Goal: Check status: Check status

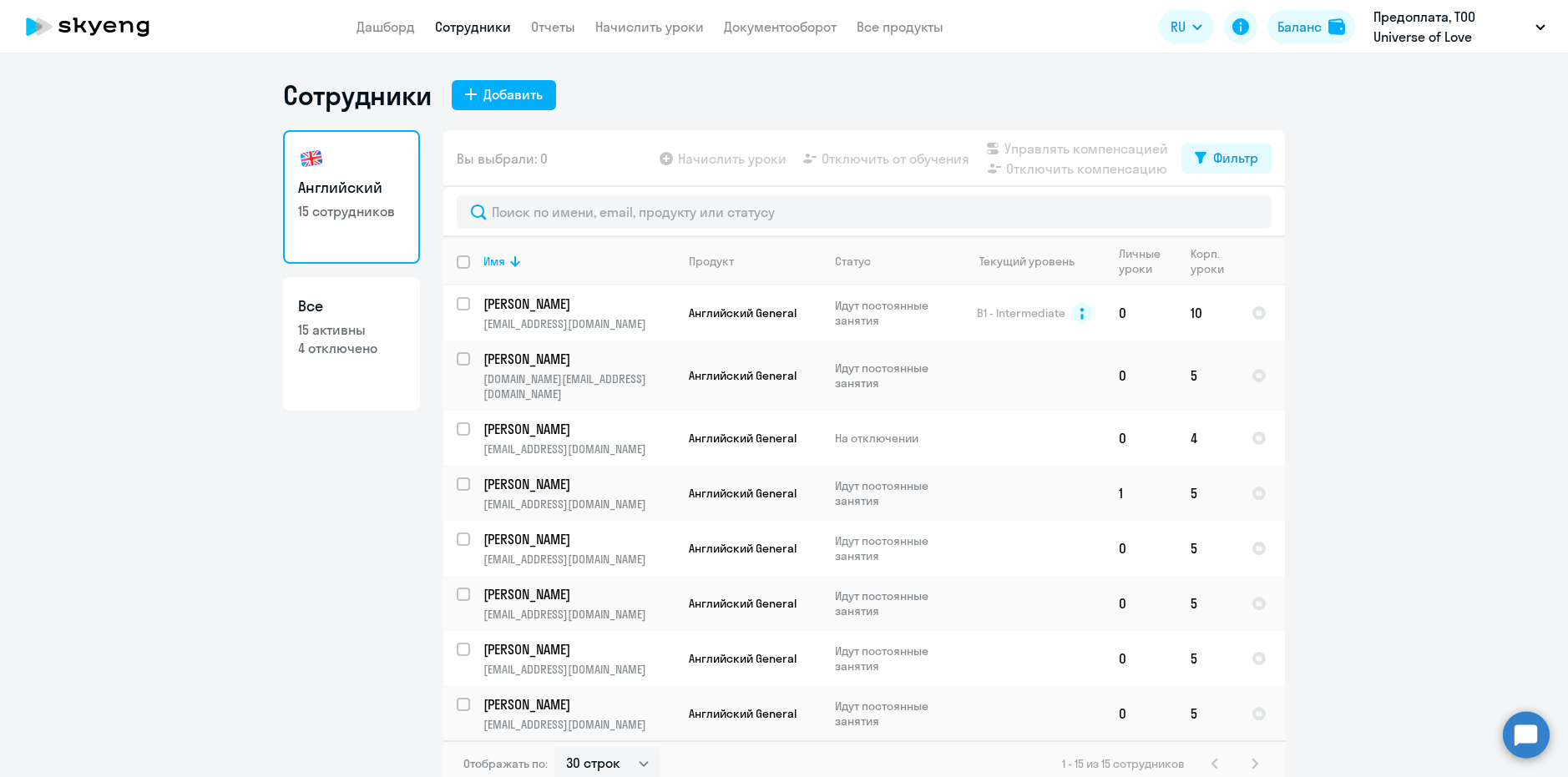
select select "30"
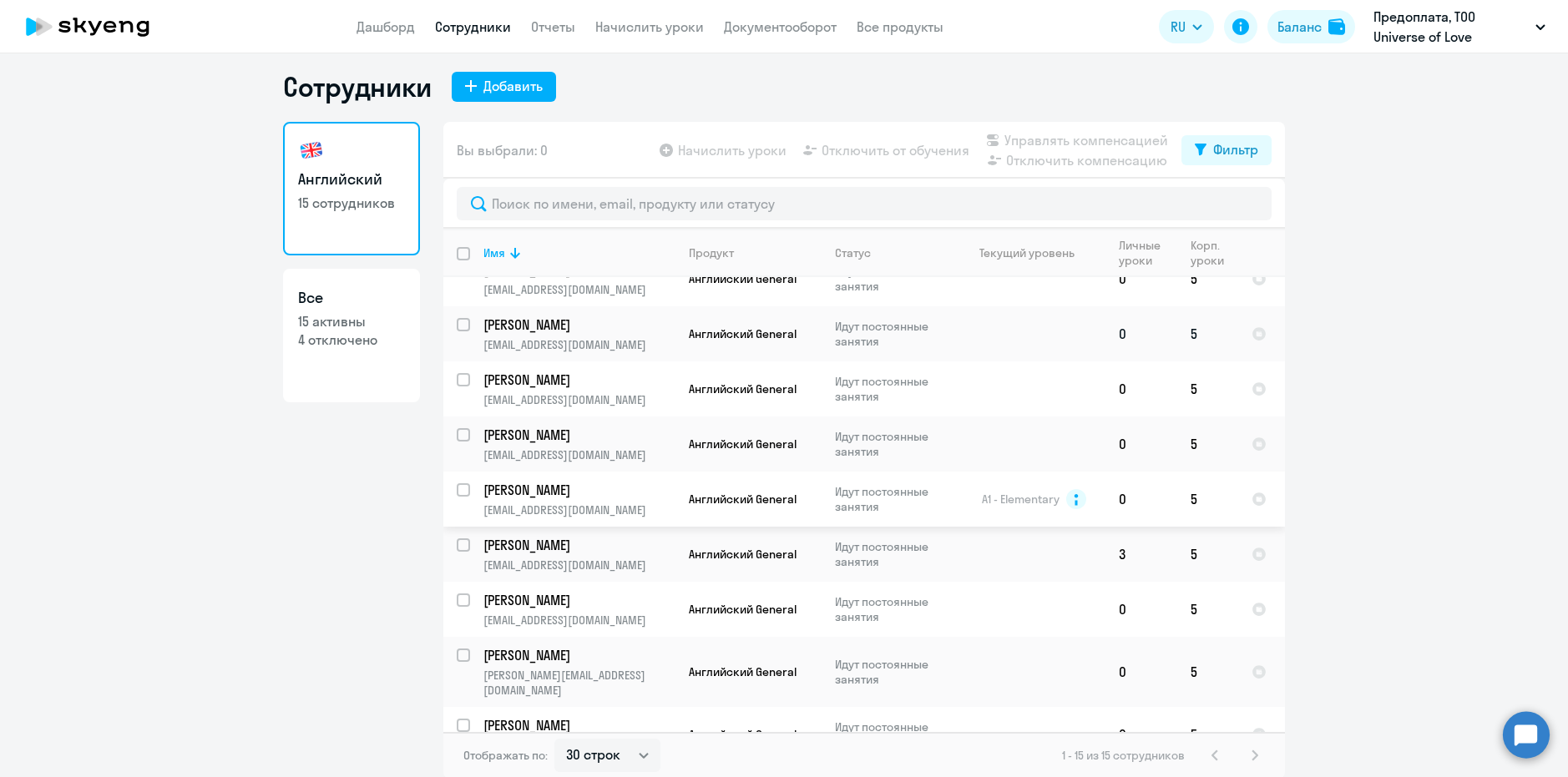
scroll to position [10, 0]
click at [1213, 148] on div "Фильтр" at bounding box center [1235, 148] width 45 height 20
click at [1245, 205] on span at bounding box center [1238, 202] width 29 height 16
click at [1224, 203] on input "checkbox" at bounding box center [1223, 202] width 1 height 1
checkbox input "true"
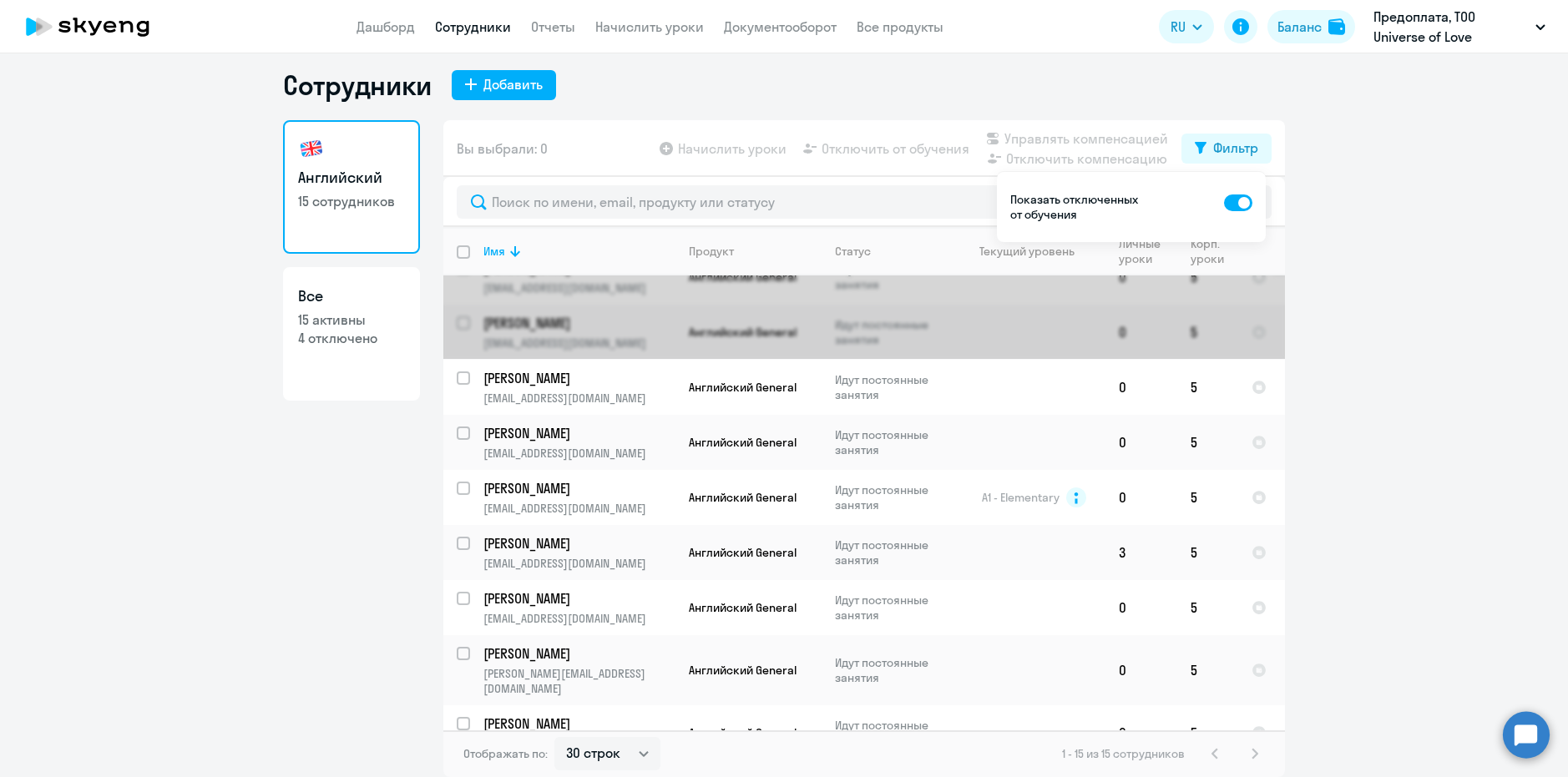
scroll to position [0, 0]
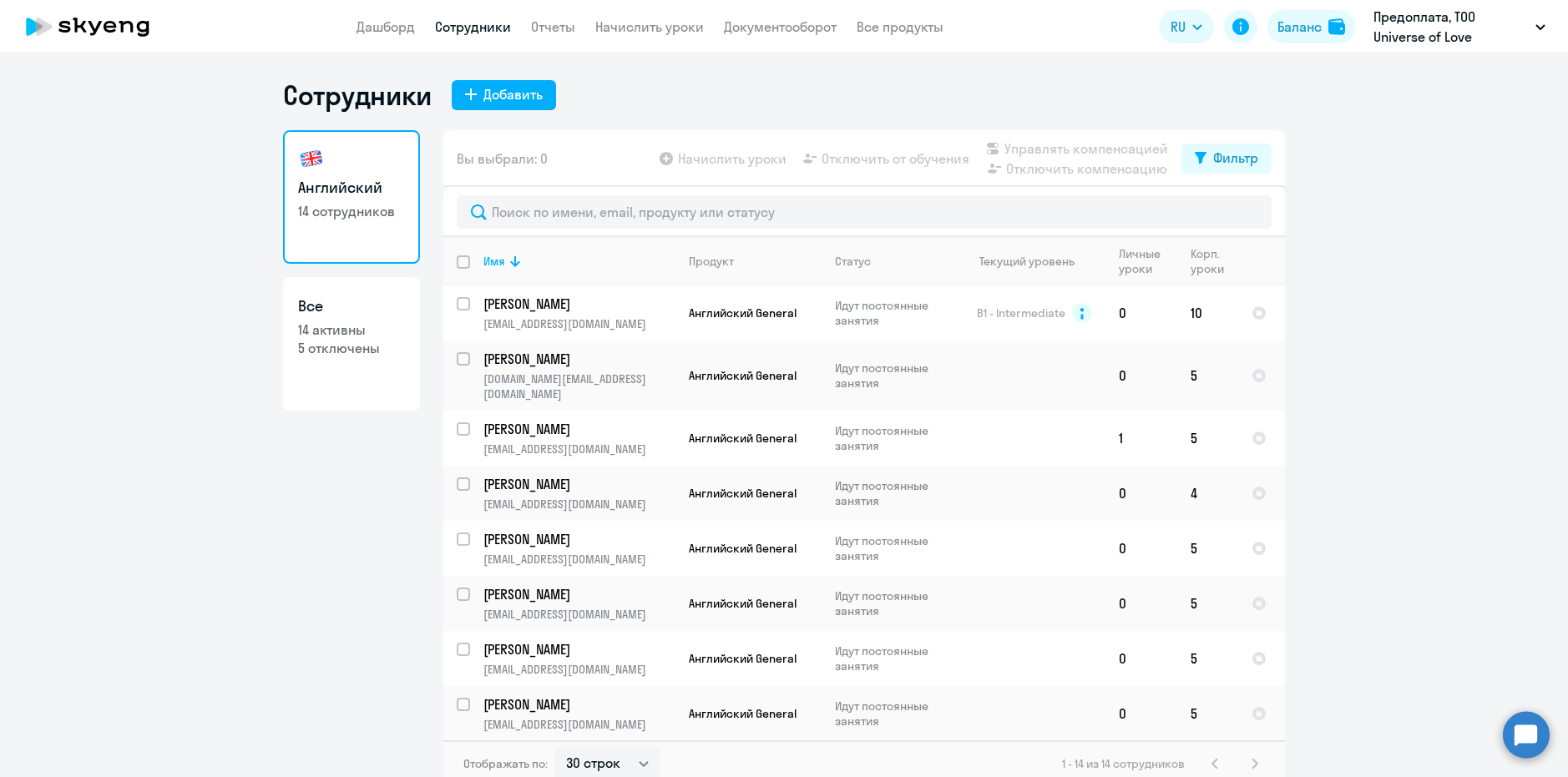
select select "30"
click at [1327, 29] on button "Баланс" at bounding box center [1311, 27] width 88 height 33
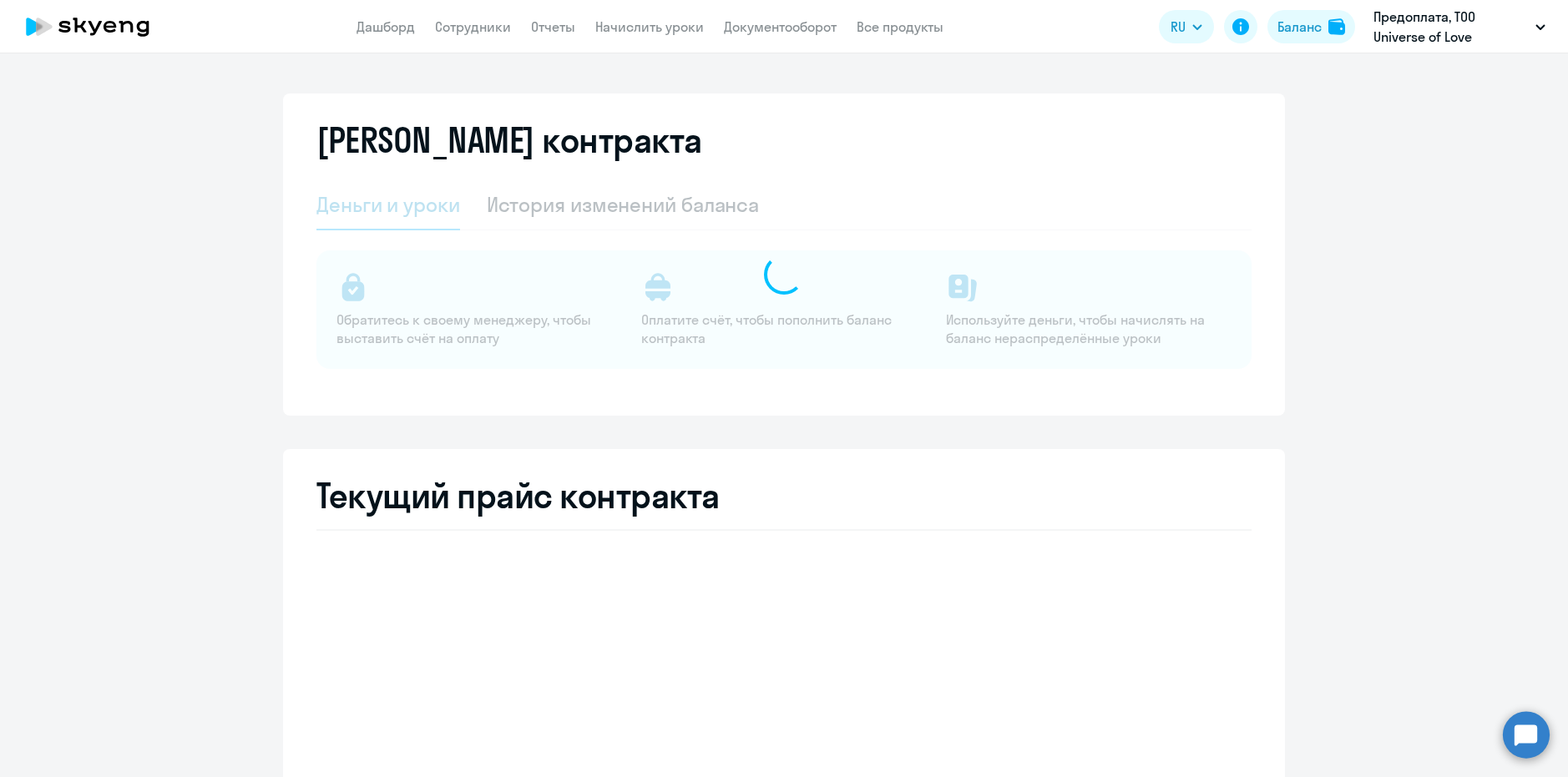
select select "english_adult_not_native_speaker"
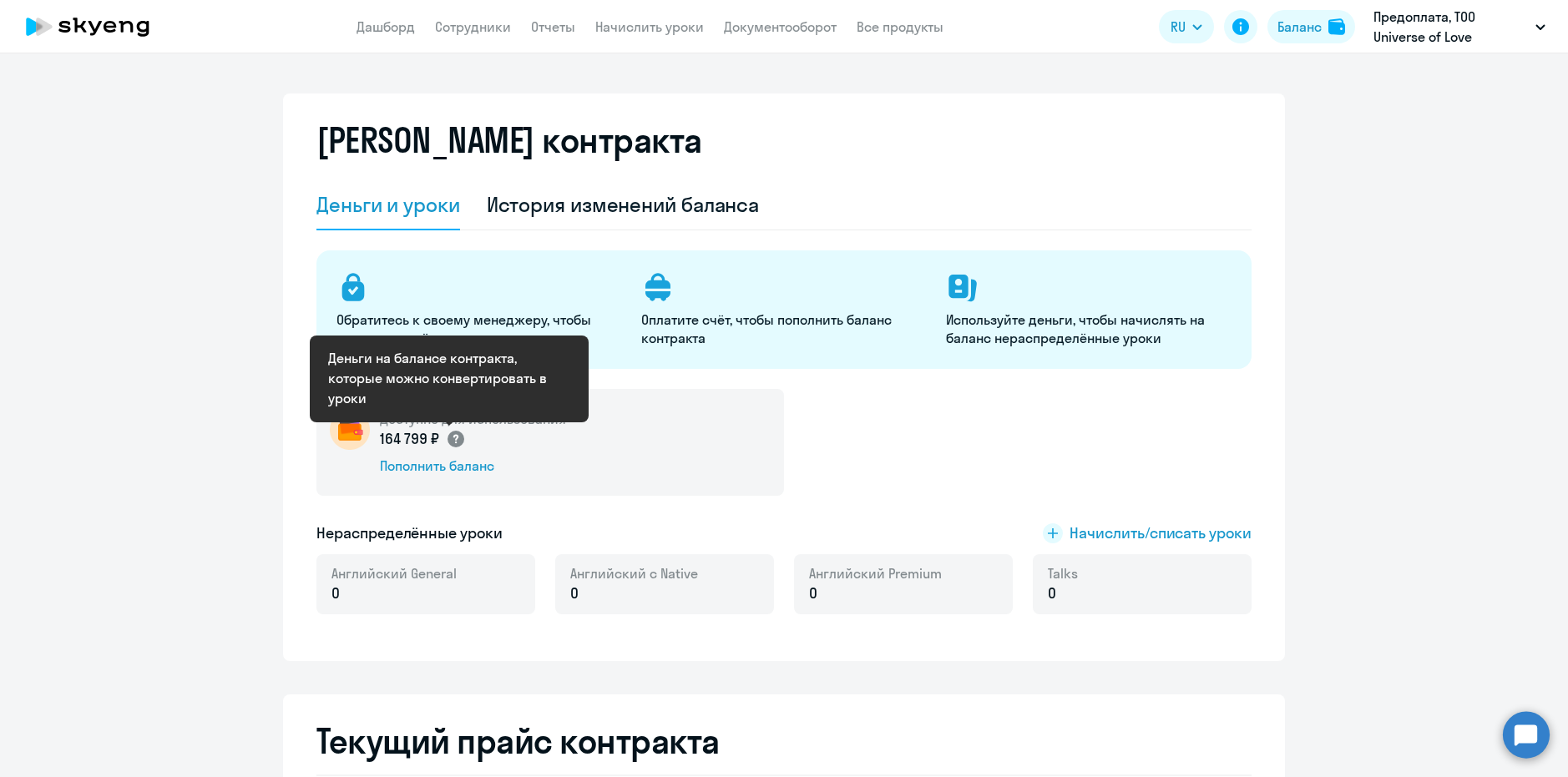
click at [453, 442] on circle at bounding box center [455, 438] width 17 height 16
click at [451, 442] on circle at bounding box center [455, 438] width 17 height 16
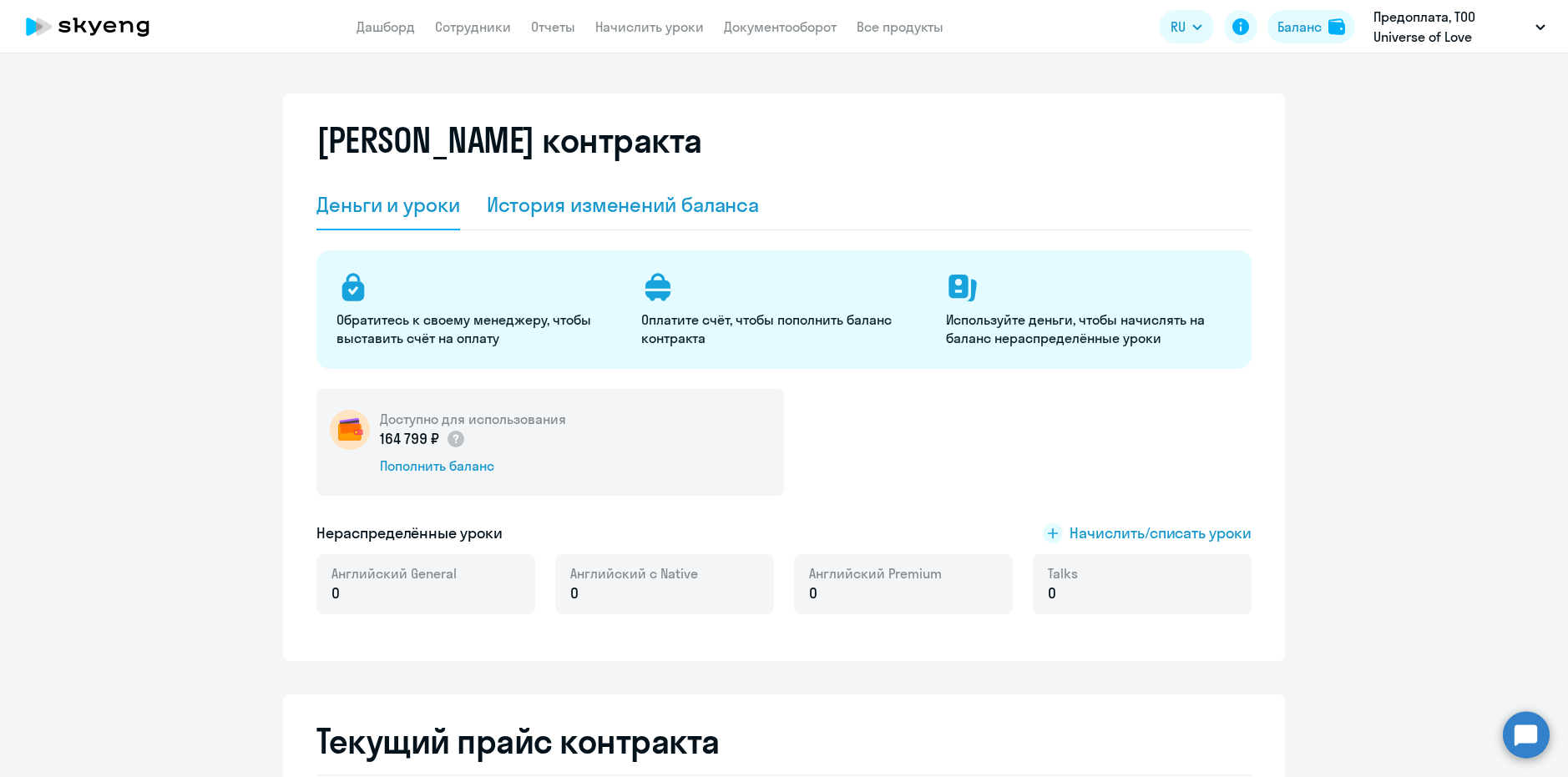
click at [561, 183] on div "История изменений баланса" at bounding box center [623, 206] width 273 height 50
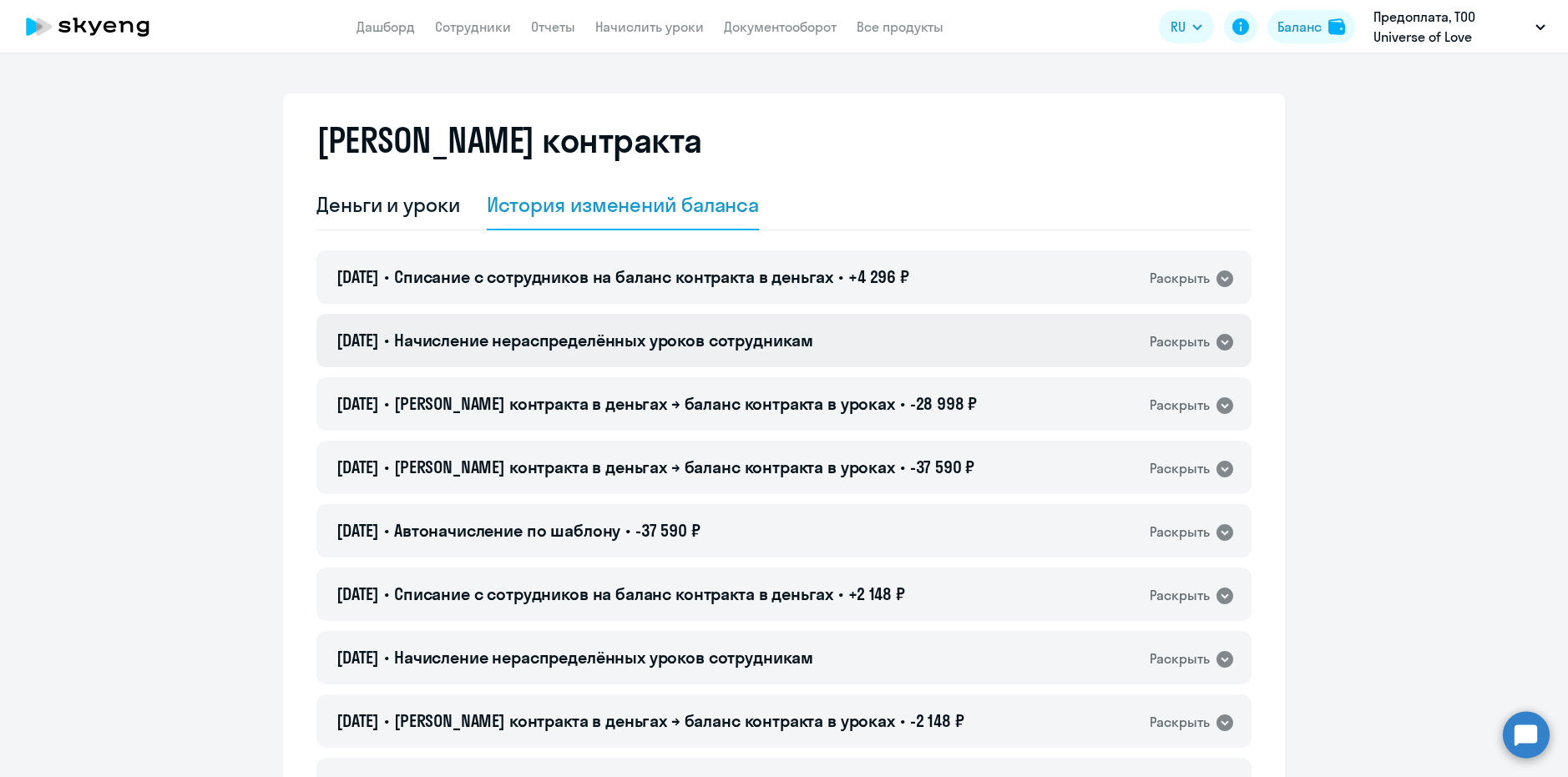
click at [1185, 347] on div "Раскрыть" at bounding box center [1179, 341] width 60 height 21
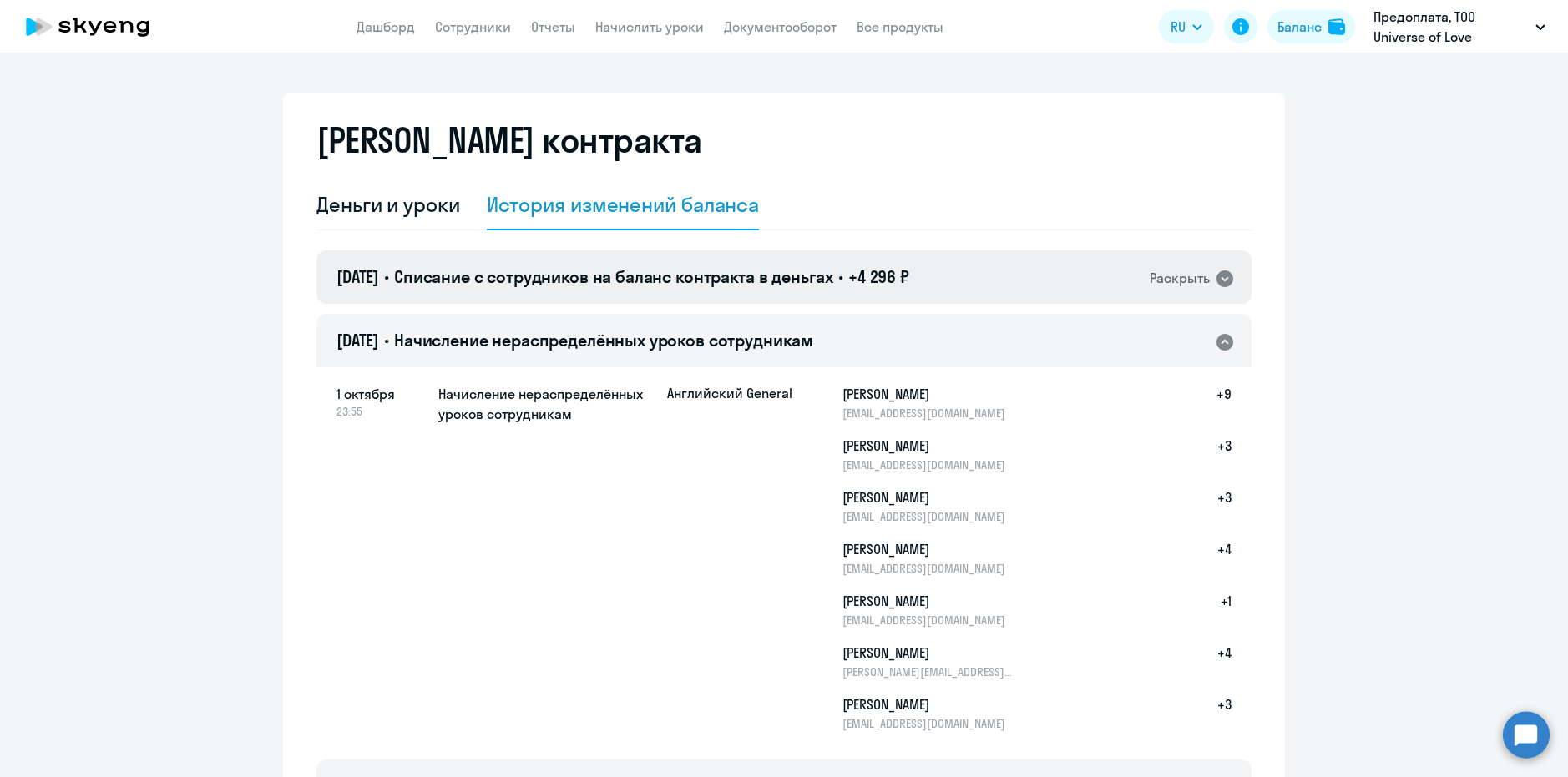
click at [1201, 286] on div "Раскрыть" at bounding box center [1179, 278] width 60 height 21
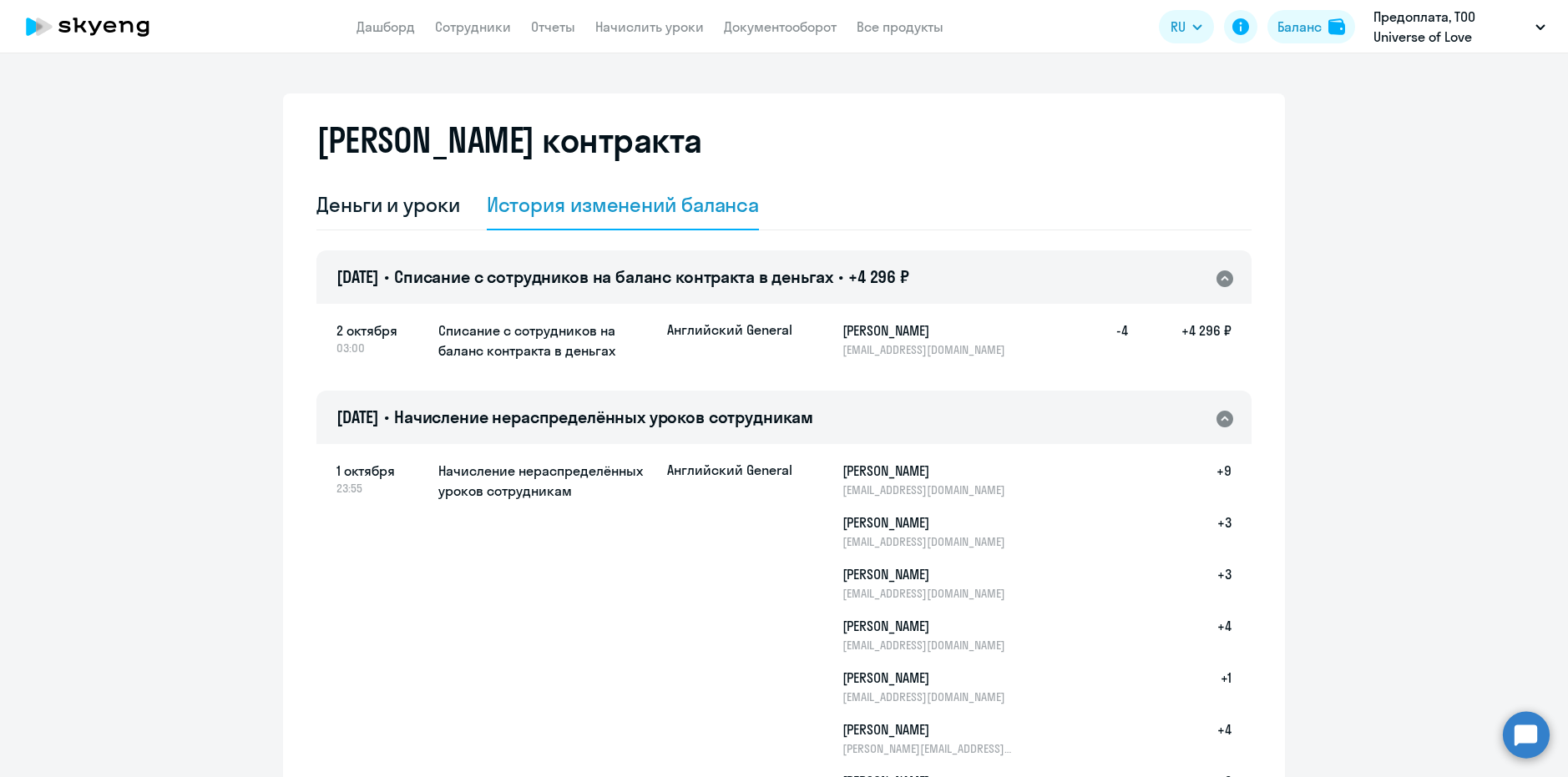
click at [1201, 286] on div "Раскрыть" at bounding box center [1179, 278] width 60 height 21
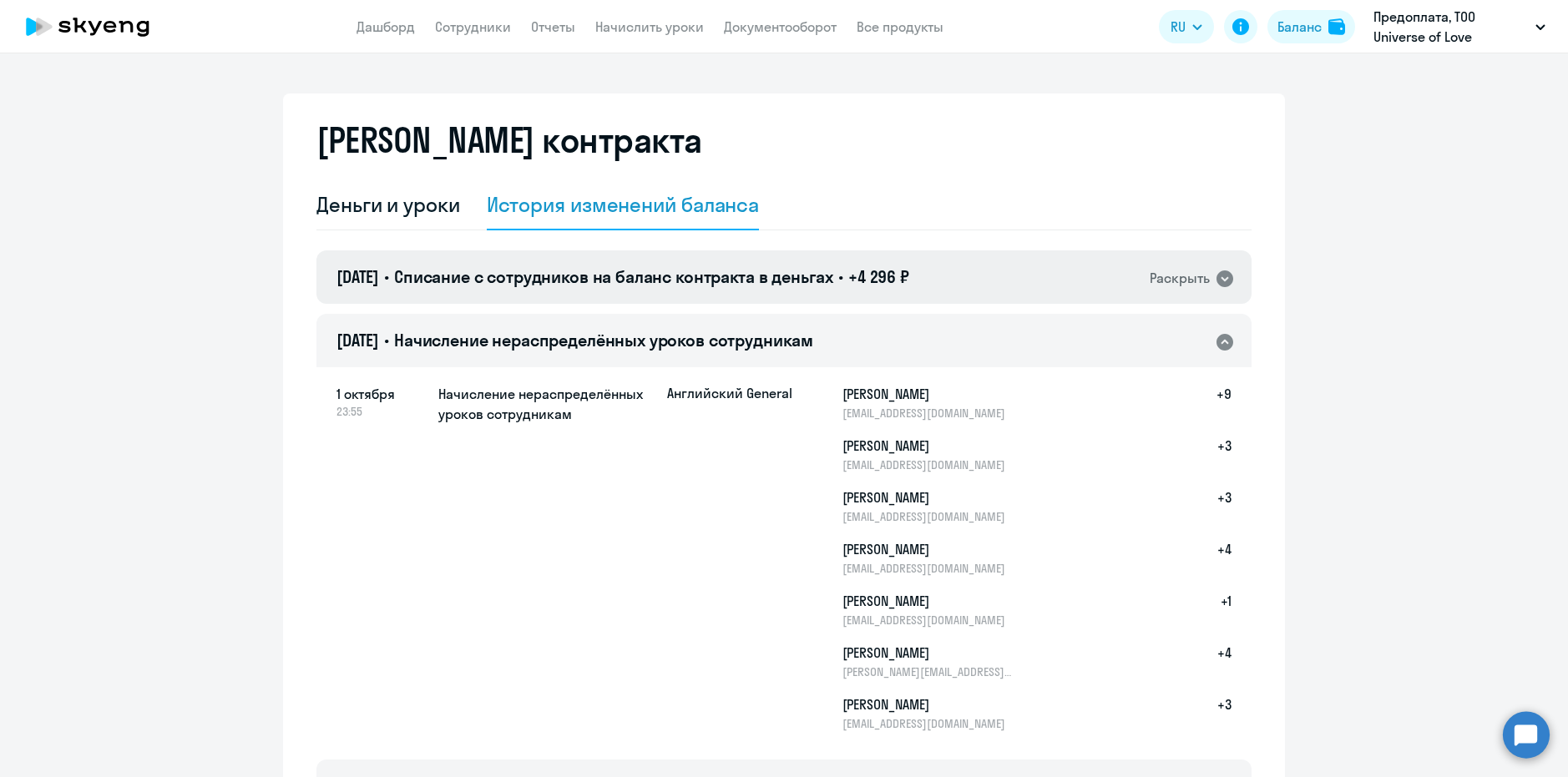
click at [1198, 286] on div "Раскрыть" at bounding box center [1179, 278] width 60 height 21
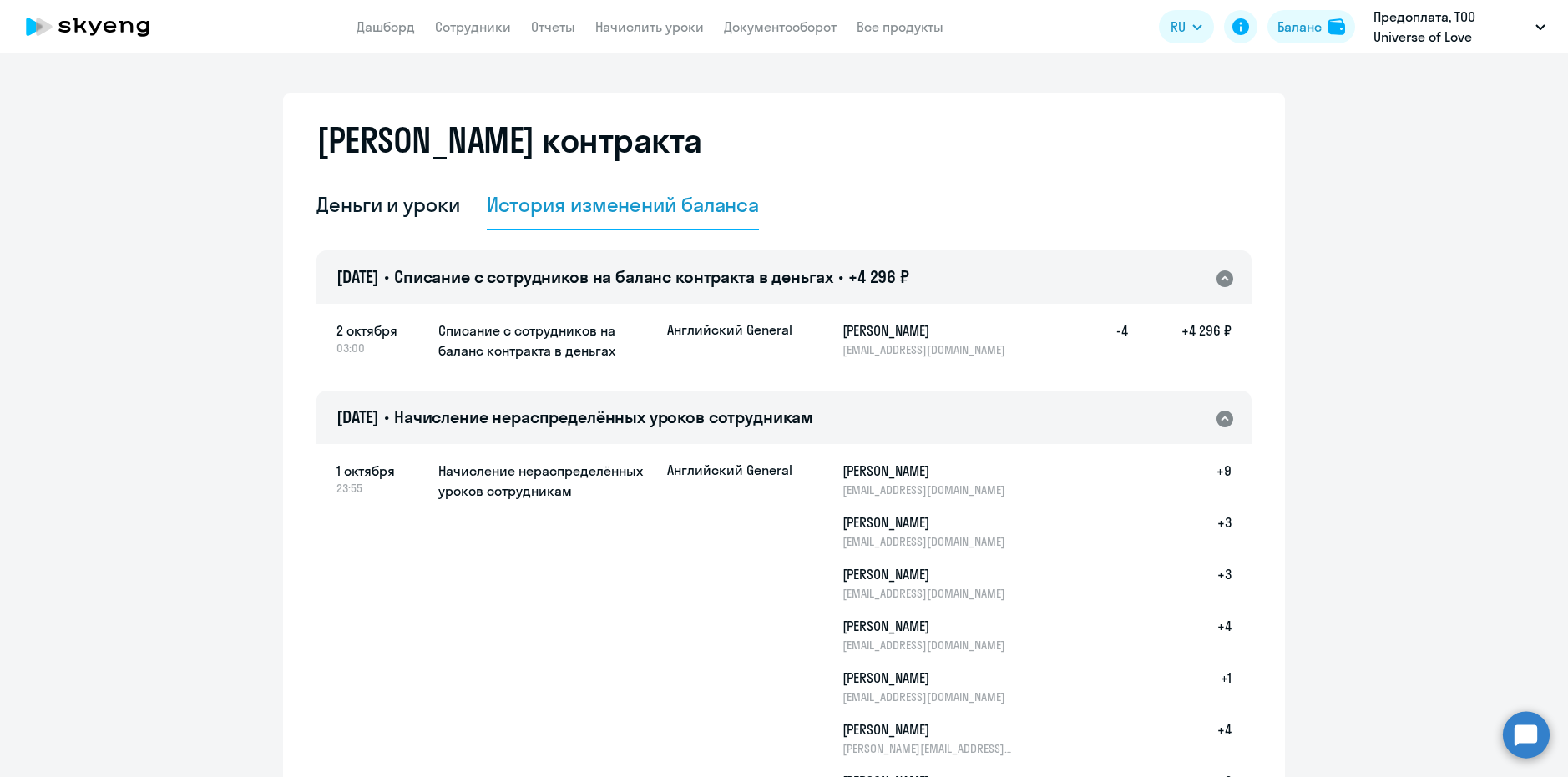
click at [1198, 286] on div "Раскрыть" at bounding box center [1179, 278] width 60 height 21
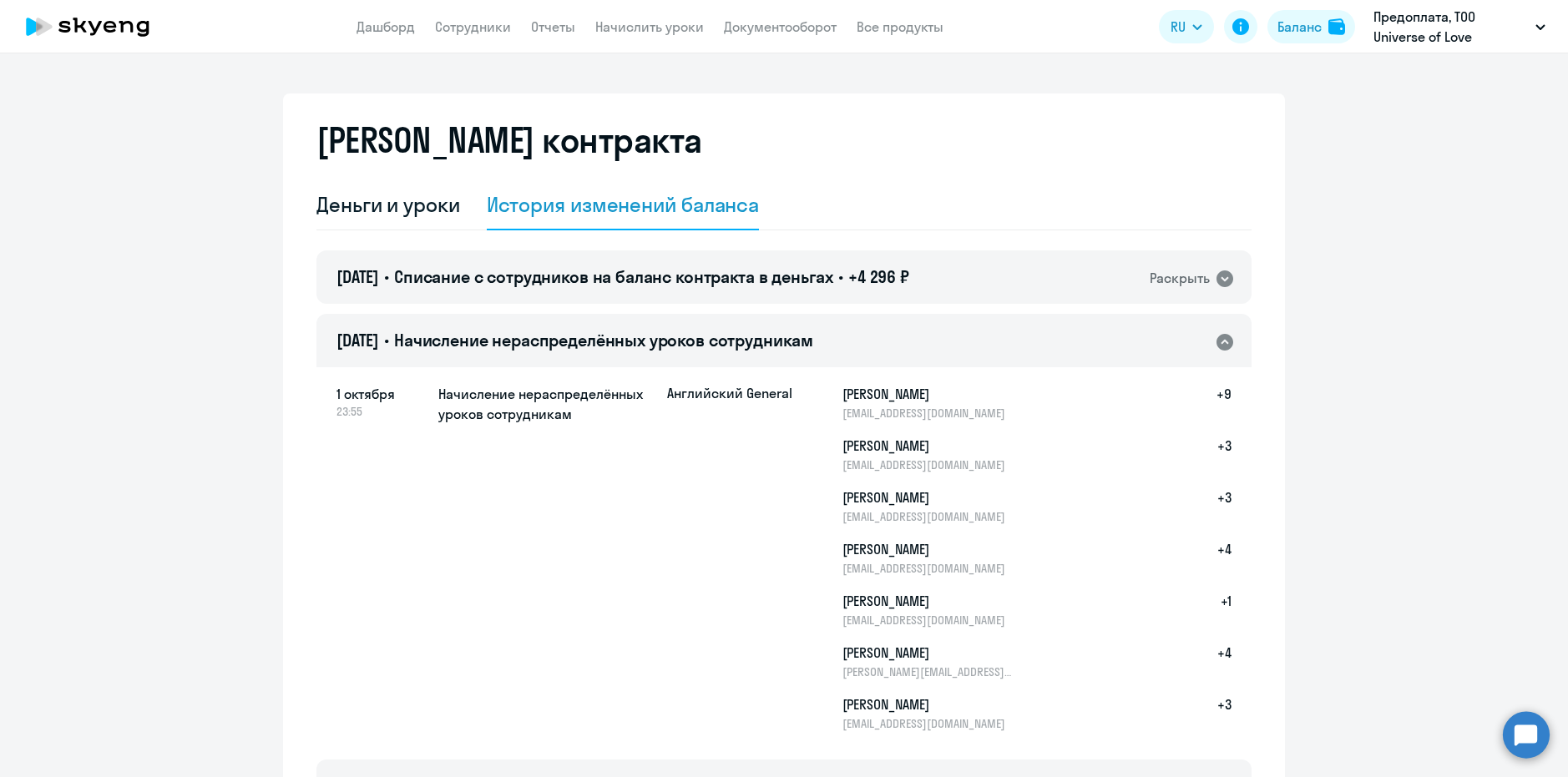
click at [1197, 333] on div "Раскрыть" at bounding box center [1179, 341] width 60 height 21
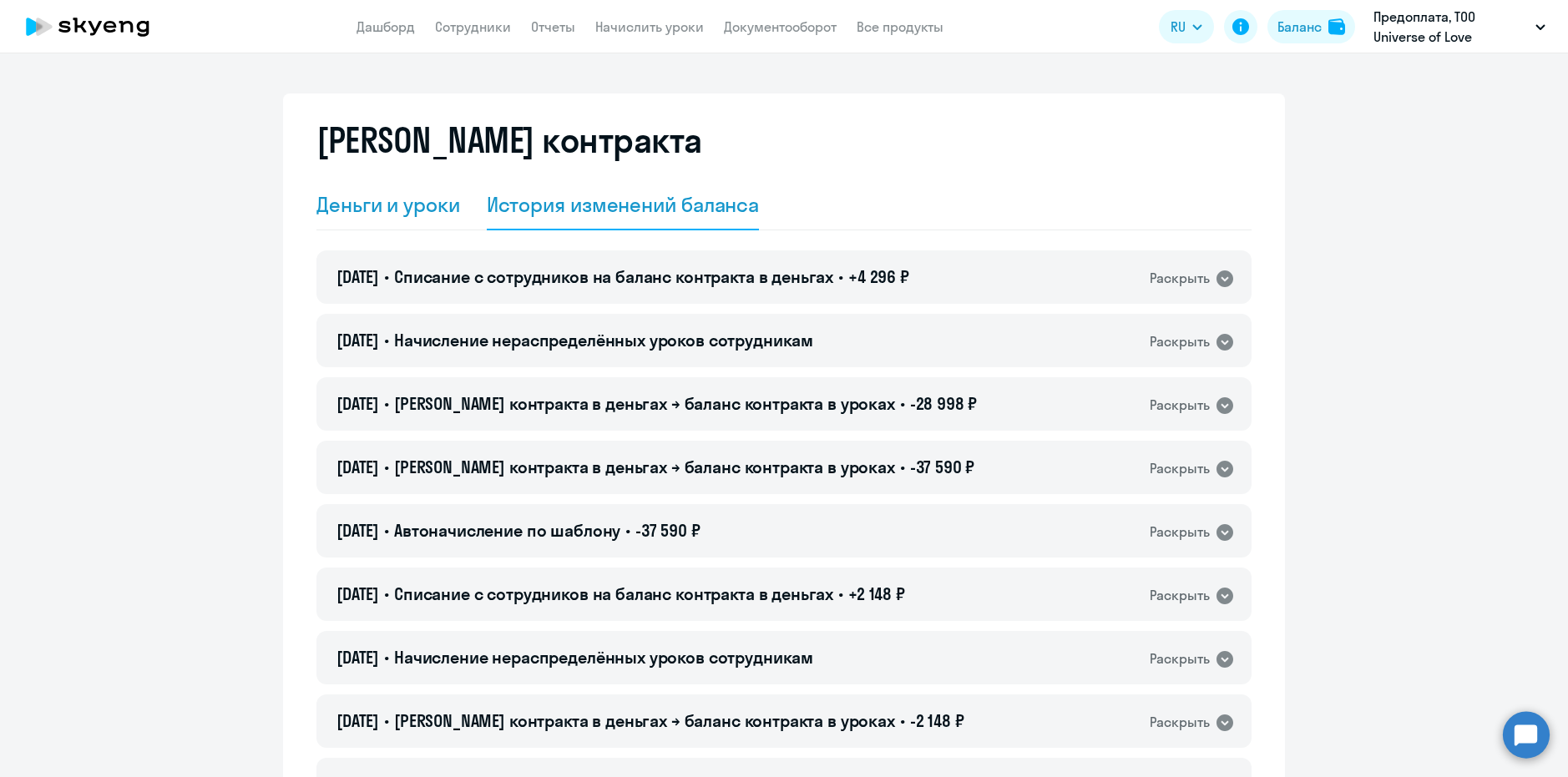
click at [394, 207] on div "Деньги и уроки" at bounding box center [387, 204] width 143 height 27
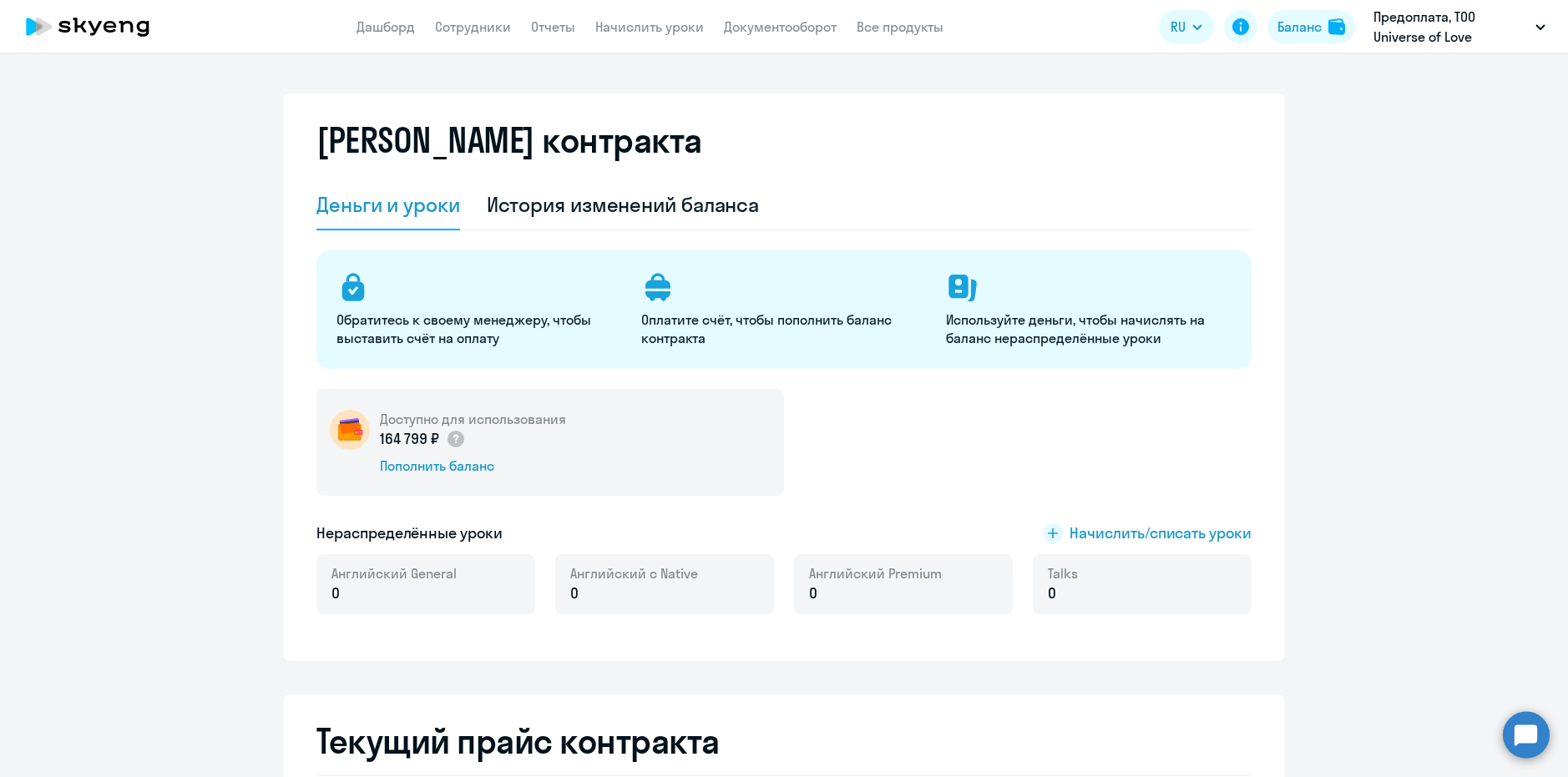
drag, startPoint x: 482, startPoint y: 444, endPoint x: 374, endPoint y: 442, distance: 108.0
click at [380, 442] on div "164 799 ₽" at bounding box center [473, 438] width 186 height 22
copy p "164 799 ₽"
click at [677, 418] on div "Доступно для использования 164 799 ₽ Пополнить баланс" at bounding box center [550, 442] width 467 height 107
